Goal: Information Seeking & Learning: Find specific fact

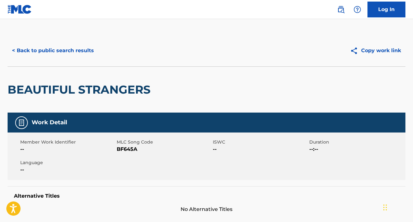
click at [78, 49] on button "< Back to public search results" at bounding box center [53, 51] width 91 height 16
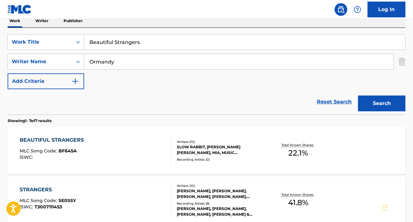
click at [122, 46] on input "Beautiful Strangers" at bounding box center [244, 41] width 321 height 15
type input "B;ack"
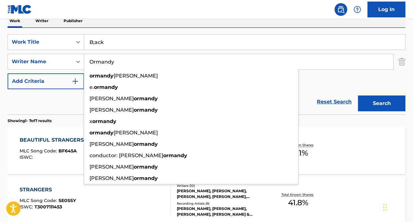
paste input "Duru"
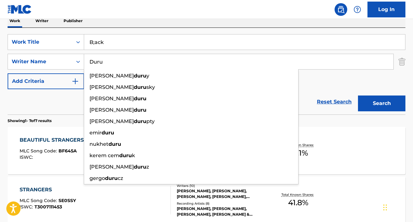
type input "Duru"
click at [96, 42] on input "B;ack" at bounding box center [244, 41] width 321 height 15
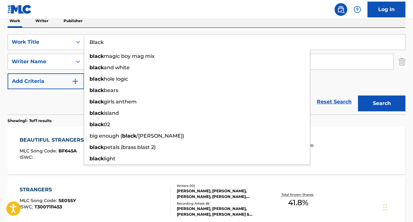
type input "Black"
click at [358, 96] on button "Search" at bounding box center [381, 104] width 47 height 16
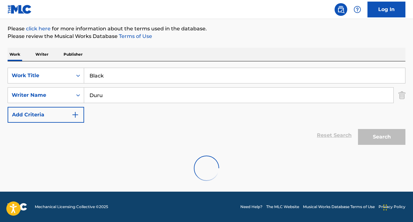
scroll to position [107, 0]
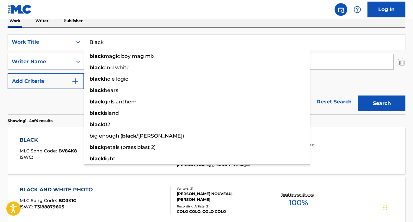
click at [353, 160] on div "BLACK MLC Song Code : BV84K8 ISWC : Writers ( 3 ) [PERSON_NAME], [PERSON_NAME],…" at bounding box center [207, 150] width 398 height 47
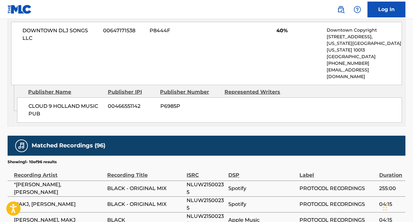
scroll to position [355, 0]
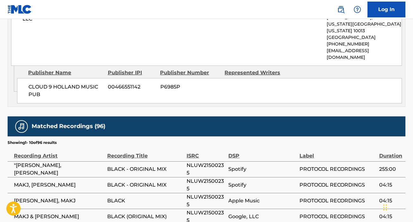
scroll to position [107, 0]
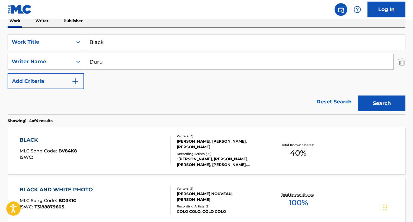
click at [165, 47] on input "Black" at bounding box center [244, 41] width 321 height 15
paste input "Water Down the Whiskey,"
click at [210, 65] on input "Duru" at bounding box center [239, 61] width 310 height 15
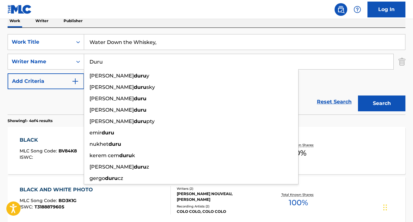
click at [191, 47] on input "Water Down the Whiskey," at bounding box center [244, 41] width 321 height 15
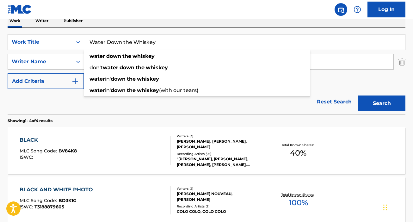
type input "Water Down the Whiskey"
click at [281, 111] on div "Reset Search Search" at bounding box center [207, 101] width 398 height 25
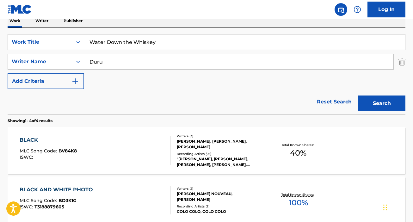
click at [218, 66] on input "Duru" at bounding box center [239, 61] width 310 height 15
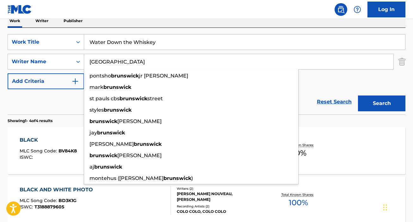
type input "[GEOGRAPHIC_DATA]"
click at [358, 96] on button "Search" at bounding box center [381, 104] width 47 height 16
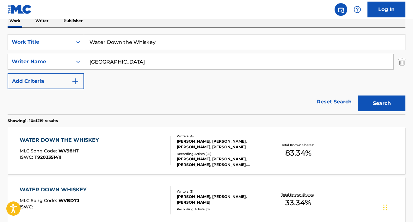
click at [220, 148] on div "[PERSON_NAME], [PERSON_NAME], [PERSON_NAME], [PERSON_NAME]" at bounding box center [221, 144] width 89 height 11
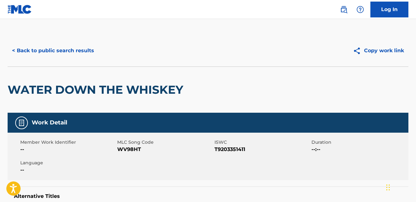
click at [80, 46] on button "< Back to public search results" at bounding box center [53, 51] width 91 height 16
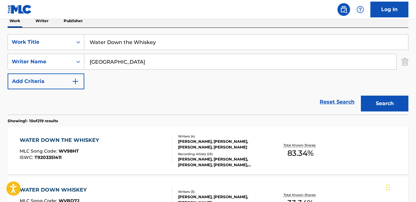
click at [160, 40] on input "Water Down the Whiskey" at bounding box center [245, 41] width 323 height 15
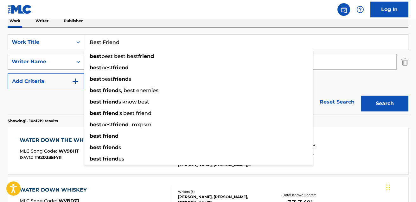
type input "Best Friend"
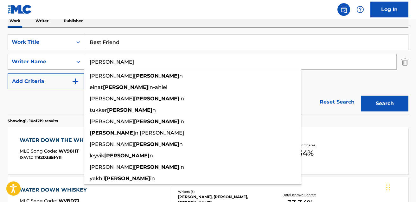
type input "[PERSON_NAME]"
click at [360, 96] on button "Search" at bounding box center [383, 104] width 47 height 16
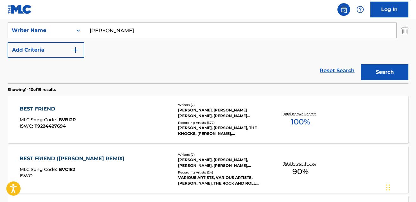
scroll to position [151, 0]
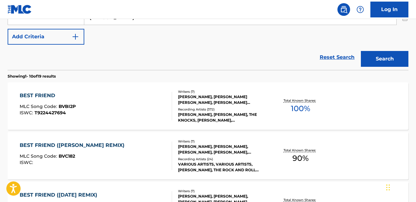
click at [203, 101] on div "[PERSON_NAME], [PERSON_NAME] [PERSON_NAME], [PERSON_NAME] [PERSON_NAME], [PERSO…" at bounding box center [222, 99] width 89 height 11
